Goal: Transaction & Acquisition: Purchase product/service

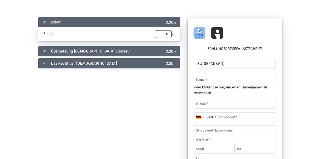
scroll to position [15, 0]
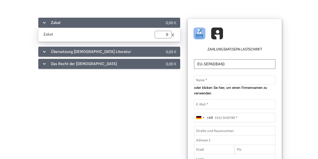
click at [44, 63] on div "Das Recht der [DEMOGRAPHIC_DATA]" at bounding box center [93, 64] width 110 height 10
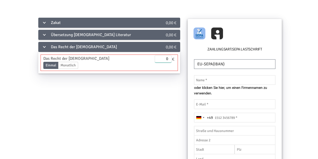
click at [168, 59] on input "0" at bounding box center [163, 59] width 17 height 8
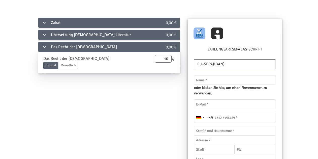
type input "10.00"
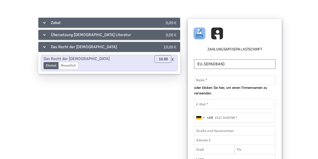
click at [45, 46] on div "Das Recht der Muslime" at bounding box center [93, 47] width 110 height 10
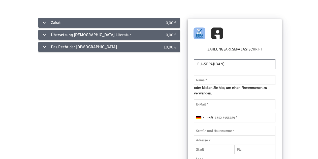
click at [43, 36] on div "Übersetzung Islamischer Literatur" at bounding box center [93, 35] width 110 height 10
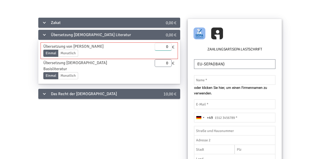
click at [169, 46] on input "0" at bounding box center [163, 47] width 17 height 8
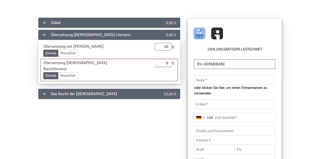
type input "10.00"
click at [170, 62] on input "0" at bounding box center [163, 63] width 17 height 8
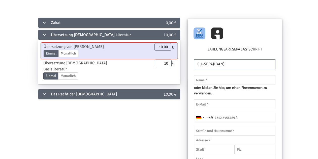
type input "10.00"
click at [70, 54] on label "Monatlich" at bounding box center [68, 53] width 20 height 7
click at [0, 0] on input "Monatlich" at bounding box center [0, 0] width 0 height 0
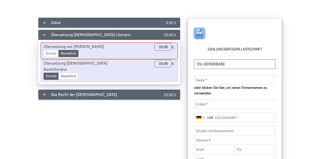
click at [54, 51] on label "Einmal" at bounding box center [51, 53] width 15 height 7
click at [0, 0] on input "Einmal" at bounding box center [0, 0] width 0 height 0
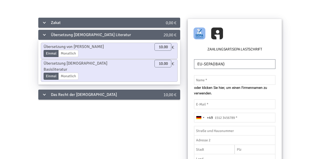
click at [44, 34] on div "Übersetzung Islamischer Literatur" at bounding box center [93, 35] width 110 height 10
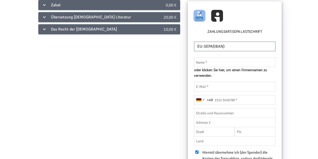
scroll to position [36, 0]
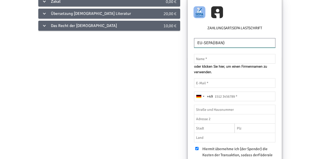
click at [239, 40] on select "EU-SEPA(IBAN) UnitedStates(ACH) UnitedKingdom(BACS) Australia(BECS) New Zealand…" at bounding box center [234, 43] width 81 height 10
click at [194, 38] on select "EU-SEPA(IBAN) UnitedStates(ACH) UnitedKingdom(BACS) Australia(BECS) New Zealand…" at bounding box center [234, 43] width 81 height 10
click at [217, 59] on input "text" at bounding box center [234, 59] width 81 height 10
type input "Resül Burma"
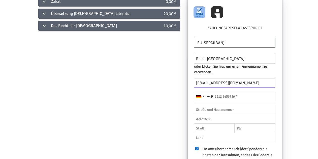
type input "r.burma@gmx.de"
type input "15254657008"
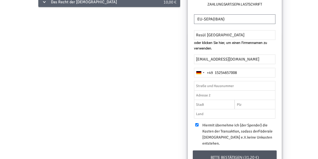
scroll to position [60, 0]
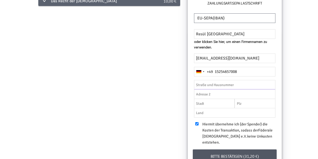
click at [242, 84] on input "text" at bounding box center [234, 85] width 81 height 10
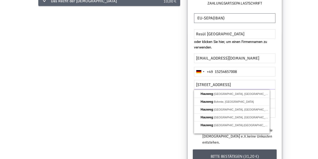
type input "hauweg 6"
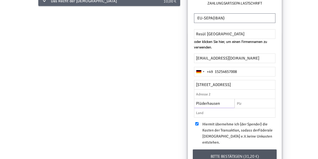
type input "Plüderhausen"
type input "73655"
type input "Deutschland"
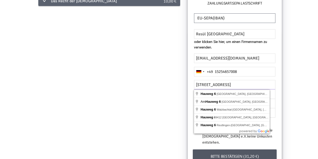
click at [201, 83] on input "hauweg 6" at bounding box center [234, 85] width 81 height 10
type input "Hauweg 6"
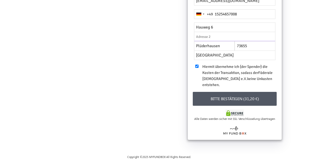
scroll to position [119, 0]
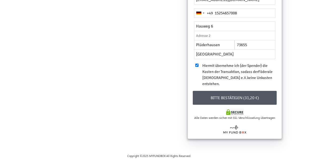
click at [196, 63] on input "checkbox" at bounding box center [196, 64] width 3 height 3
checkbox input "true"
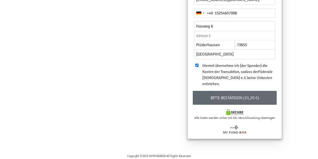
click at [235, 97] on button "Bitte bestätigen (31,20 €)" at bounding box center [235, 98] width 84 height 14
